Goal: Task Accomplishment & Management: Use online tool/utility

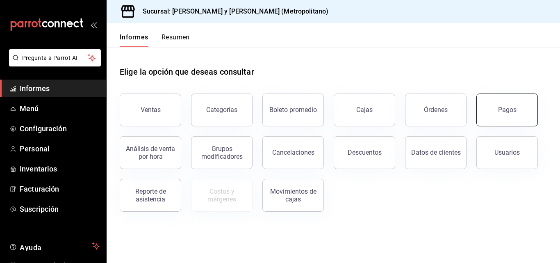
click at [520, 107] on button "Pagos" at bounding box center [508, 110] width 62 height 33
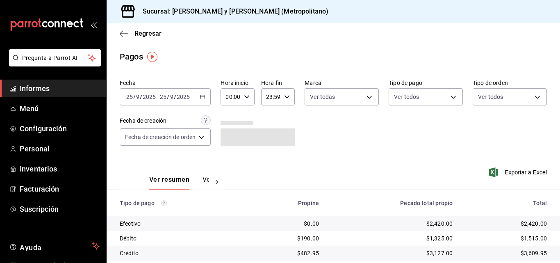
click at [205, 94] on icon "button" at bounding box center [203, 97] width 6 height 6
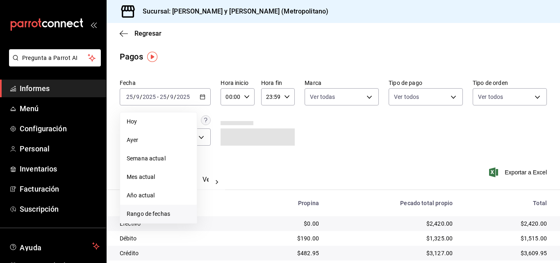
click at [155, 213] on font "Rango de fechas" at bounding box center [148, 213] width 43 height 7
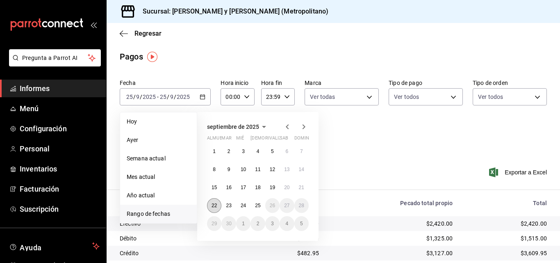
click at [212, 205] on font "22" at bounding box center [214, 206] width 5 height 6
click at [237, 206] on button "24" at bounding box center [243, 205] width 14 height 15
click at [219, 206] on button "22" at bounding box center [214, 205] width 14 height 15
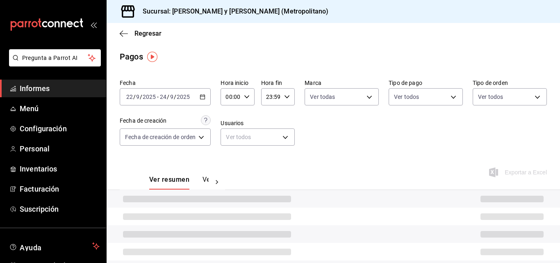
click at [205, 87] on div "Fecha [DATE] [DATE] - [DATE] [DATE]" at bounding box center [165, 92] width 91 height 26
click at [199, 94] on div "[DATE] [DATE] - [DATE] [DATE]" at bounding box center [165, 96] width 91 height 17
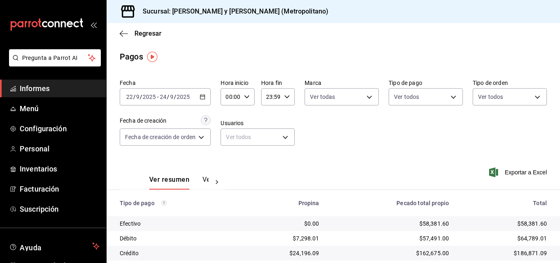
click at [239, 251] on td "Crédito" at bounding box center [174, 253] width 135 height 15
click at [203, 93] on div "[DATE] [DATE] - [DATE] [DATE]" at bounding box center [165, 96] width 91 height 17
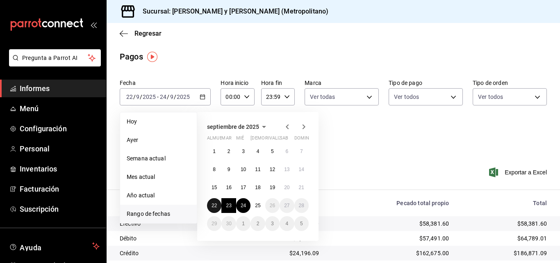
click at [219, 205] on button "22" at bounding box center [214, 205] width 14 height 15
click at [230, 205] on font "23" at bounding box center [228, 206] width 5 height 6
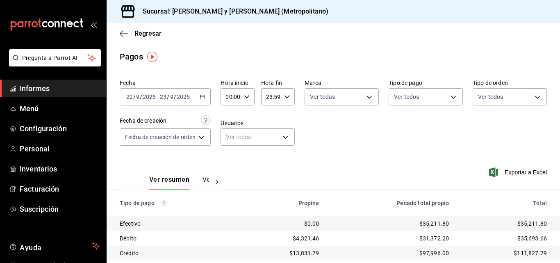
click at [250, 93] on div "00:00 Hora inicio" at bounding box center [238, 96] width 34 height 17
click at [229, 119] on button "04" at bounding box center [229, 114] width 14 height 16
type input "04:00"
click at [296, 97] on div at bounding box center [280, 131] width 560 height 263
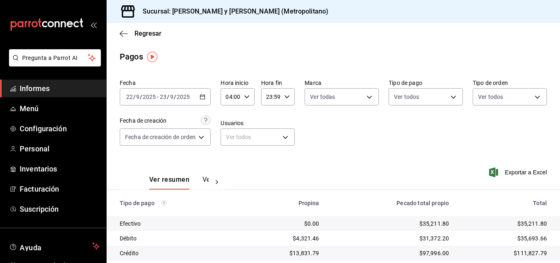
click at [288, 96] on icon "button" at bounding box center [287, 97] width 6 height 6
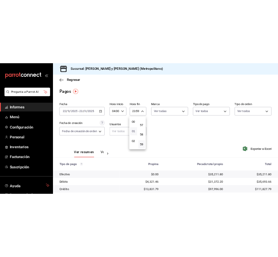
scroll to position [41, 0]
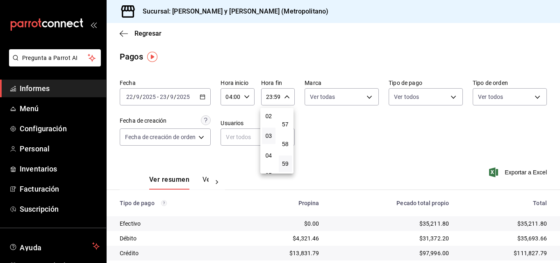
click at [273, 130] on button "03" at bounding box center [269, 136] width 14 height 16
type input "03:59"
click at [395, 135] on div at bounding box center [280, 131] width 560 height 263
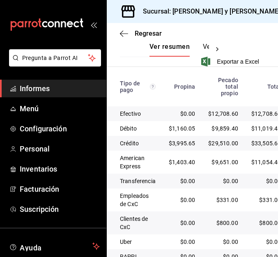
scroll to position [276, 0]
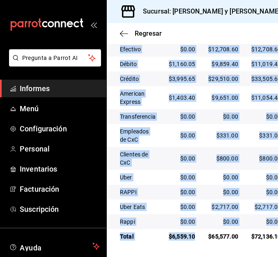
drag, startPoint x: 197, startPoint y: 237, endPoint x: 203, endPoint y: 238, distance: 5.6
click at [203, 238] on div "Tipo de pago Propina Pecado total propio Total Efectivo $0.00 $12,708.60 $12,70…" at bounding box center [192, 122] width 171 height 241
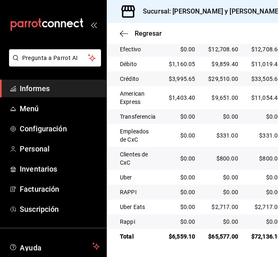
click at [200, 249] on main "Regresar Pagos Fecha [DATE] [DATE] - [DATE] [DATE] Hora inicio 04:00 Hora inici…" at bounding box center [192, 5] width 171 height 503
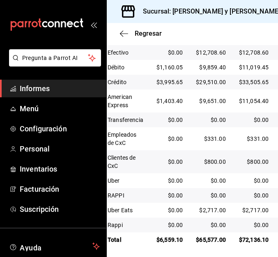
scroll to position [261, 0]
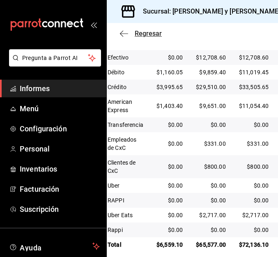
click at [130, 32] on span "Regresar" at bounding box center [141, 34] width 42 height 8
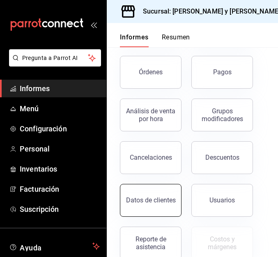
scroll to position [181, 0]
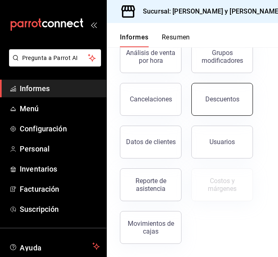
click at [215, 111] on button "Descuentos" at bounding box center [222, 99] width 62 height 33
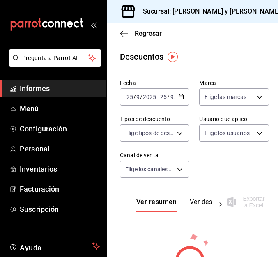
click at [180, 98] on icon "button" at bounding box center [181, 97] width 6 height 6
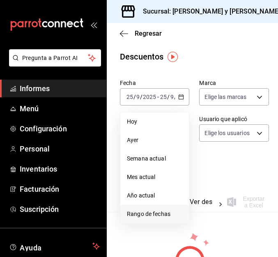
click at [155, 214] on font "Rango de fechas" at bounding box center [148, 213] width 43 height 7
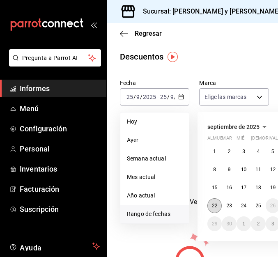
click at [217, 208] on font "22" at bounding box center [214, 206] width 5 height 6
click at [217, 209] on button "22" at bounding box center [214, 205] width 14 height 15
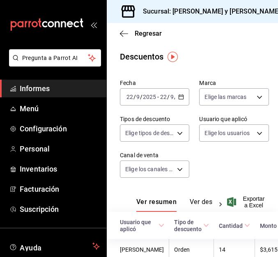
click at [220, 187] on div "Fecha [DATE] [DATE] - [DATE] [DATE] Marca Elige las marcas Tipos de descuento E…" at bounding box center [192, 132] width 145 height 112
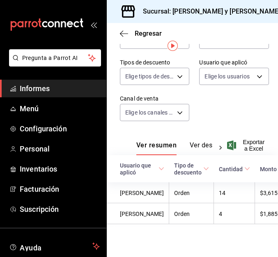
scroll to position [11, 0]
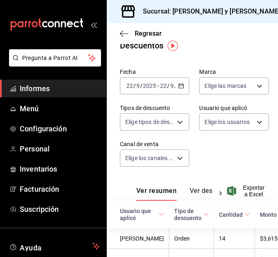
click at [178, 87] on icon "button" at bounding box center [181, 86] width 6 height 6
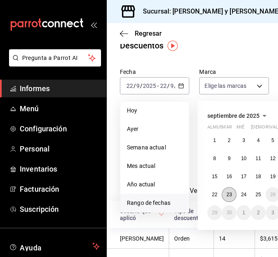
click at [232, 196] on button "23" at bounding box center [228, 194] width 14 height 15
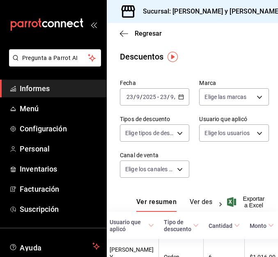
click at [178, 93] on div "[DATE] [DATE] - [DATE] [DATE]" at bounding box center [154, 96] width 69 height 17
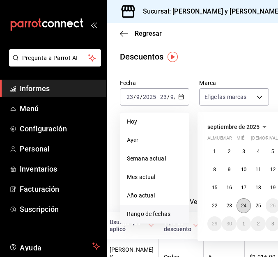
click at [247, 208] on button "24" at bounding box center [243, 205] width 14 height 15
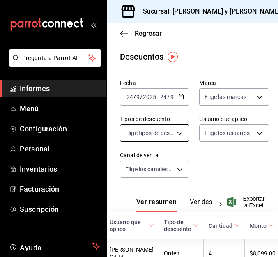
scroll to position [82, 0]
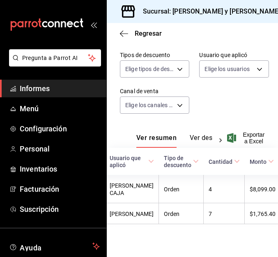
drag, startPoint x: 210, startPoint y: 246, endPoint x: 180, endPoint y: 254, distance: 31.0
click at [180, 254] on main "Regresar Descuentos Fecha [DATE] [DATE] - [DATE] [DATE] Marca Elige las marcas …" at bounding box center [192, 108] width 171 height 298
click at [182, 249] on main "Regresar Descuentos Fecha [DATE] [DATE] - [DATE] [DATE] Marca Elige las marcas …" at bounding box center [192, 108] width 171 height 298
click at [249, 123] on div "Ver resumen Ver descuentos Exportar a Excel" at bounding box center [192, 135] width 171 height 24
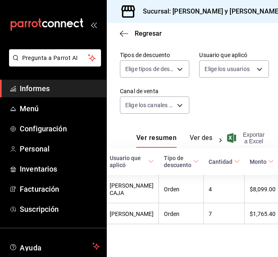
click at [249, 131] on font "Exportar a Excel" at bounding box center [253, 137] width 22 height 13
click at [183, 41] on div "Regresar" at bounding box center [192, 33] width 171 height 21
click at [124, 33] on icon "button" at bounding box center [124, 33] width 8 height 7
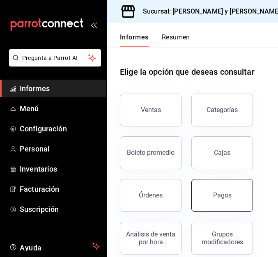
click at [222, 191] on button "Pagos" at bounding box center [222, 195] width 62 height 33
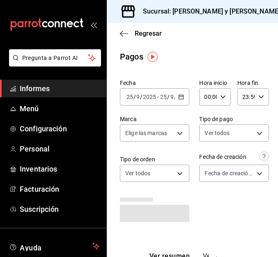
click at [181, 97] on icon "button" at bounding box center [181, 97] width 6 height 6
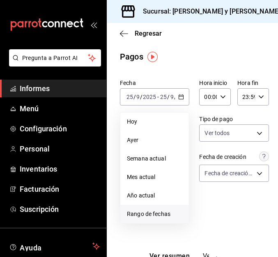
click at [152, 211] on font "Rango de fechas" at bounding box center [148, 213] width 43 height 7
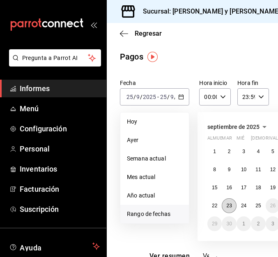
click at [233, 204] on button "23" at bounding box center [228, 205] width 14 height 15
click at [246, 204] on font "24" at bounding box center [243, 206] width 5 height 6
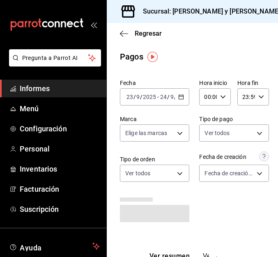
click at [221, 103] on div "00:00 Hora inicio" at bounding box center [215, 96] width 32 height 17
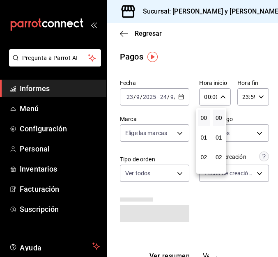
scroll to position [82, 0]
click at [205, 135] on font "05" at bounding box center [203, 134] width 7 height 7
click at [206, 116] on font "04" at bounding box center [203, 114] width 7 height 7
type input "04:00"
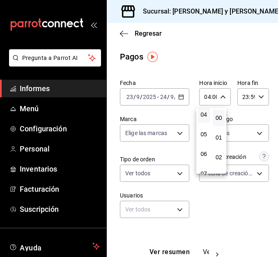
click at [256, 96] on div at bounding box center [139, 128] width 278 height 257
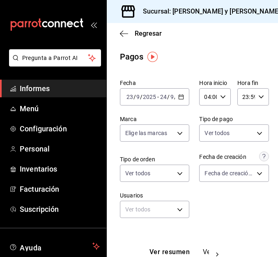
click at [258, 98] on icon "button" at bounding box center [261, 97] width 6 height 6
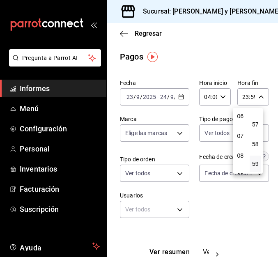
scroll to position [38, 0]
click at [240, 146] on button "03" at bounding box center [240, 139] width 12 height 16
type input "03:59"
click at [239, 189] on div at bounding box center [139, 128] width 278 height 257
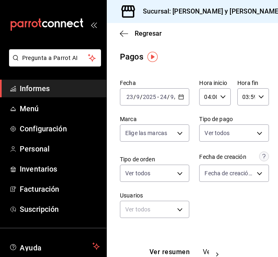
click at [178, 94] on icon "button" at bounding box center [181, 97] width 6 height 6
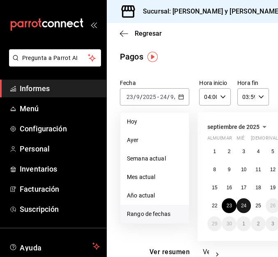
click at [244, 205] on font "24" at bounding box center [243, 206] width 5 height 6
click at [229, 204] on font "23" at bounding box center [228, 206] width 5 height 6
type input "00:00"
type input "23:59"
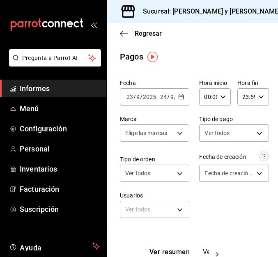
click at [223, 212] on div "Fecha [DATE] [DATE] - [DATE] [DATE] Hora inicio 00:00 Hora inicio Hora fin 23:5…" at bounding box center [192, 152] width 145 height 152
click at [182, 96] on div "[DATE] [DATE] - [DATE] [DATE]" at bounding box center [154, 96] width 69 height 17
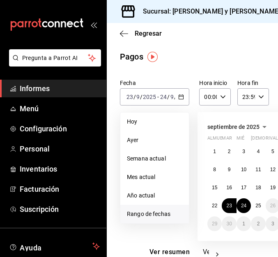
click at [191, 181] on div "Fecha [DATE] [DATE] - [DATE] [DATE] [DATE] [DATE] Semana actual Mes actual Año …" at bounding box center [192, 152] width 145 height 152
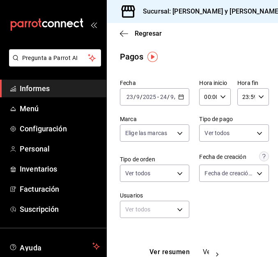
click at [224, 98] on div "00:00 Hora inicio" at bounding box center [215, 96] width 32 height 17
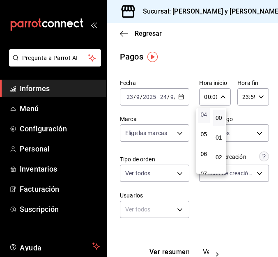
scroll to position [41, 0]
click at [202, 141] on button "03" at bounding box center [204, 136] width 12 height 16
click at [253, 94] on div at bounding box center [139, 128] width 278 height 257
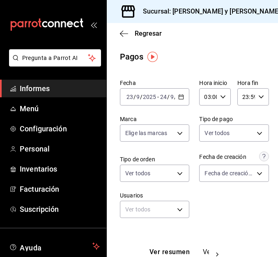
click at [258, 98] on icon "button" at bounding box center [261, 97] width 6 height 6
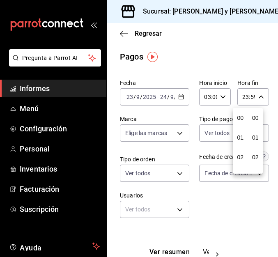
scroll to position [1115, 0]
click at [217, 99] on div at bounding box center [139, 128] width 278 height 257
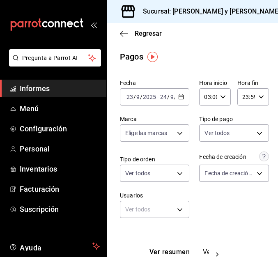
click at [220, 98] on \(Stroke\) "button" at bounding box center [222, 96] width 5 height 3
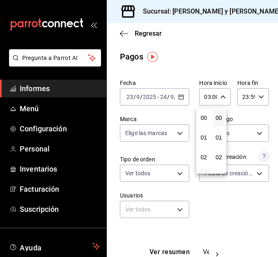
scroll to position [59, 0]
click at [203, 139] on font "04" at bounding box center [203, 137] width 7 height 7
type input "04:00"
click at [248, 91] on div at bounding box center [139, 128] width 278 height 257
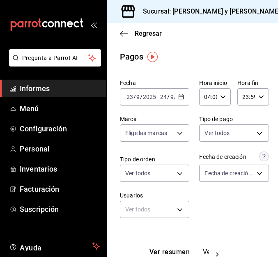
click at [251, 96] on div "23:59 Hora fin" at bounding box center [253, 96] width 32 height 17
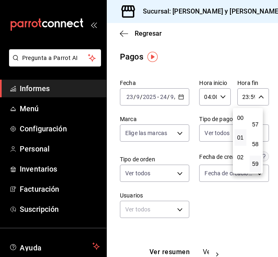
scroll to position [41, 0]
click at [241, 138] on font "03" at bounding box center [240, 135] width 7 height 7
type input "03:59"
click at [253, 205] on div at bounding box center [139, 128] width 278 height 257
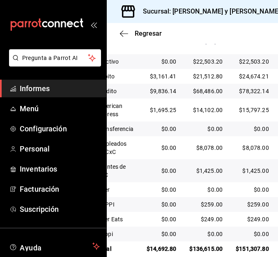
scroll to position [254, 0]
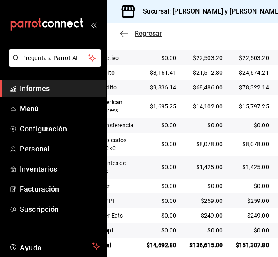
click at [125, 34] on icon "button" at bounding box center [124, 33] width 8 height 7
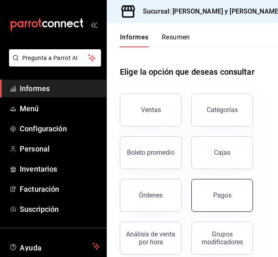
click at [235, 196] on button "Pagos" at bounding box center [222, 195] width 62 height 33
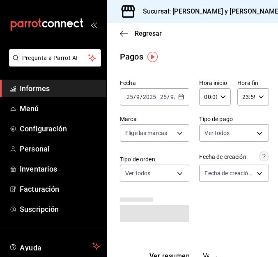
click at [179, 98] on icon "button" at bounding box center [181, 97] width 6 height 6
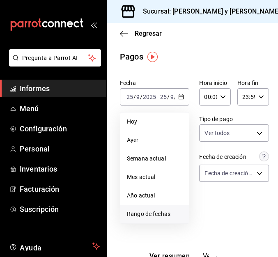
click at [148, 218] on span "Rango de fechas" at bounding box center [154, 214] width 55 height 9
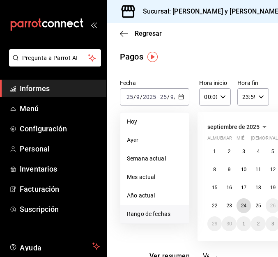
click at [244, 203] on font "24" at bounding box center [243, 206] width 5 height 6
click at [253, 203] on button "25" at bounding box center [258, 205] width 14 height 15
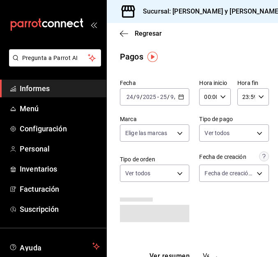
click at [214, 98] on div "00:00 Hora inicio" at bounding box center [215, 96] width 32 height 17
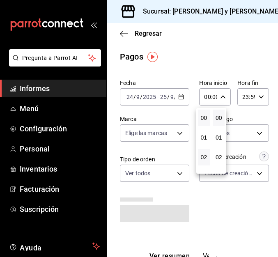
scroll to position [41, 0]
click at [205, 158] on font "04" at bounding box center [203, 155] width 7 height 7
type input "04:00"
click at [250, 93] on div at bounding box center [139, 128] width 278 height 257
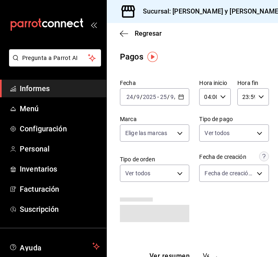
click at [251, 96] on div "23:59 Hora fin" at bounding box center [253, 96] width 32 height 17
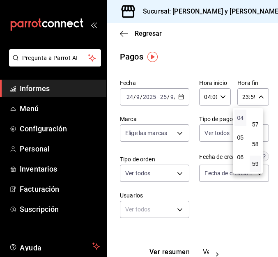
scroll to position [38, 0]
click at [243, 140] on font "03" at bounding box center [240, 139] width 7 height 7
type input "03:59"
click at [225, 194] on div at bounding box center [139, 128] width 278 height 257
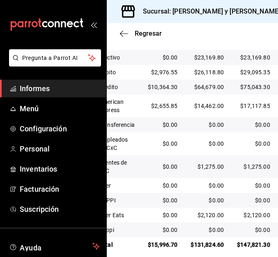
scroll to position [255, 0]
